Goal: Information Seeking & Learning: Learn about a topic

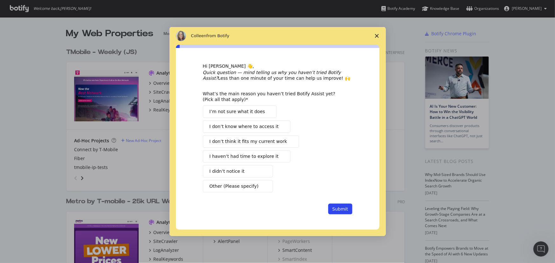
click at [378, 35] on polygon "Close survey" at bounding box center [377, 36] width 4 height 4
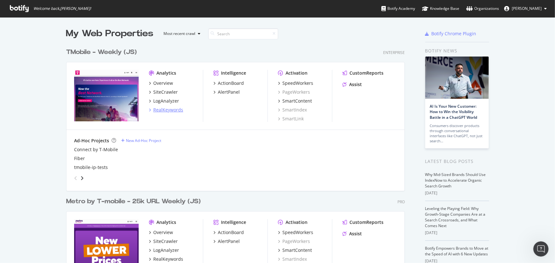
click at [163, 108] on div "RealKeywords" at bounding box center [168, 110] width 30 height 6
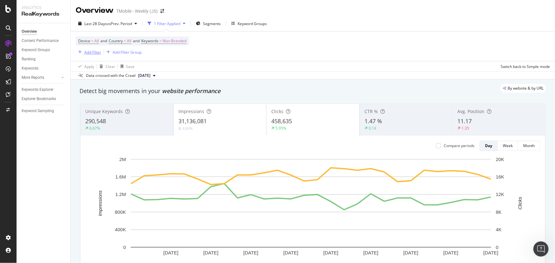
click at [92, 53] on div "Add Filter" at bounding box center [92, 52] width 17 height 5
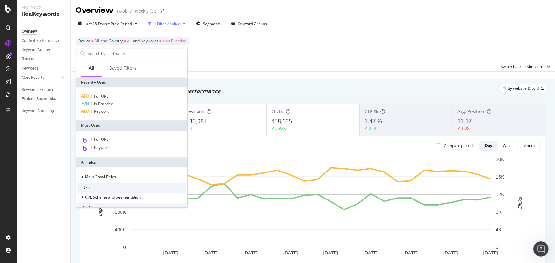
click at [97, 91] on div "Full URL Is Branded Keyword" at bounding box center [131, 103] width 111 height 33
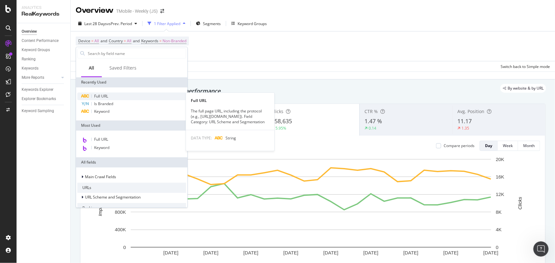
click at [97, 94] on span "Full URL" at bounding box center [101, 96] width 14 height 5
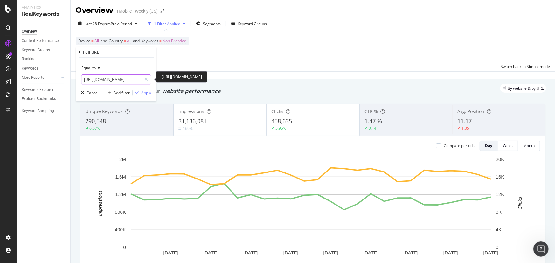
click at [105, 79] on input "[URL][DOMAIN_NAME]" at bounding box center [111, 79] width 60 height 10
paste input "[DOMAIN_NAME][URL]"
type input "[URL][DOMAIN_NAME]"
click at [145, 93] on div "Apply" at bounding box center [146, 92] width 10 height 5
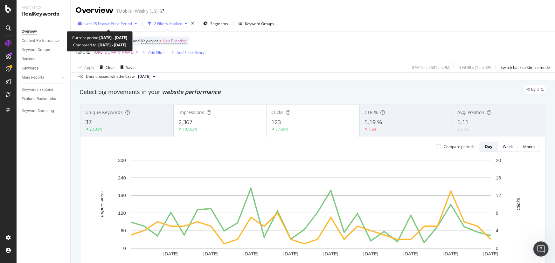
click at [121, 24] on span "vs Prev. Period" at bounding box center [119, 23] width 25 height 5
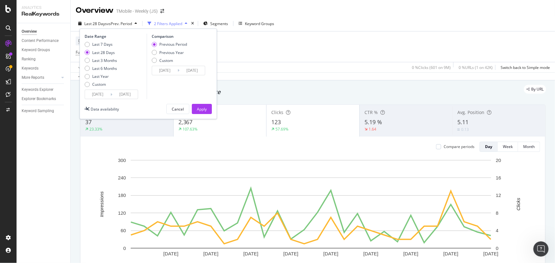
click at [308, 45] on div "Device = All and Country = All and Keywords = Non-Branded Full URL = [URL][DOMA…" at bounding box center [313, 46] width 474 height 31
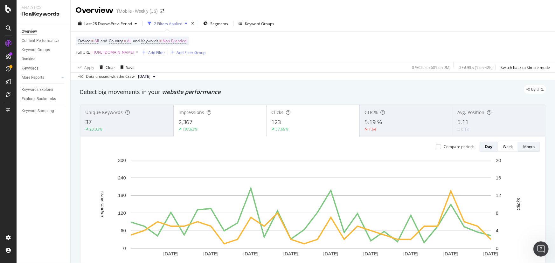
click at [525, 145] on div "Month" at bounding box center [528, 146] width 11 height 5
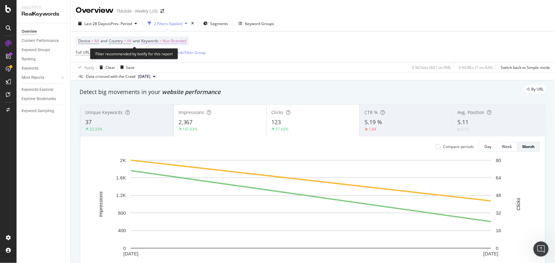
click at [175, 43] on span "Non-Branded" at bounding box center [175, 41] width 24 height 9
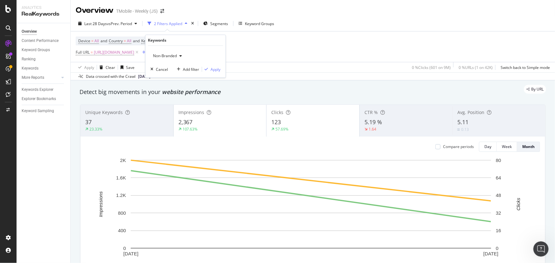
click at [180, 55] on icon "button" at bounding box center [180, 56] width 3 height 4
click at [156, 103] on span "All" at bounding box center [188, 105] width 65 height 6
click at [212, 69] on div "Apply" at bounding box center [216, 69] width 10 height 5
